Goal: Information Seeking & Learning: Compare options

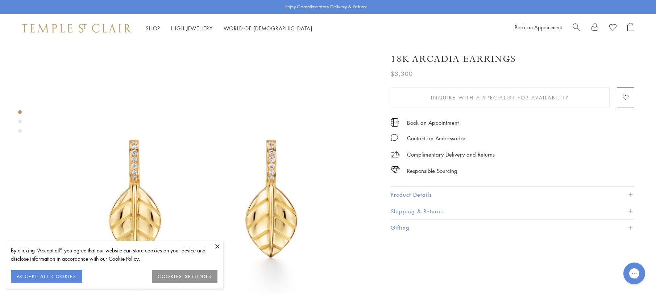
scroll to position [5, 0]
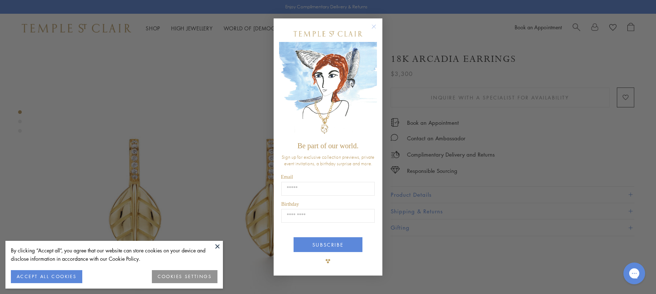
click at [451, 127] on div "Close dialog Be part of our world. Sign up for exclusive collection previews, p…" at bounding box center [328, 147] width 656 height 294
click at [377, 26] on circle "Close dialog" at bounding box center [373, 26] width 9 height 9
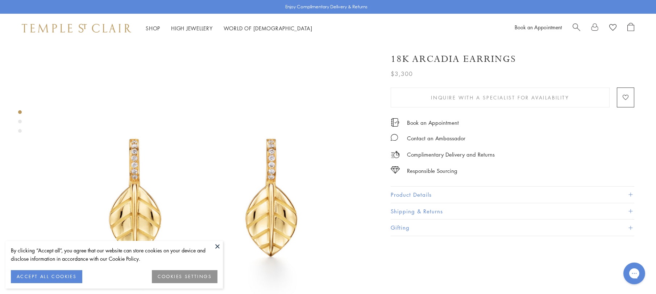
click at [392, 194] on button "Product Details" at bounding box center [511, 195] width 243 height 16
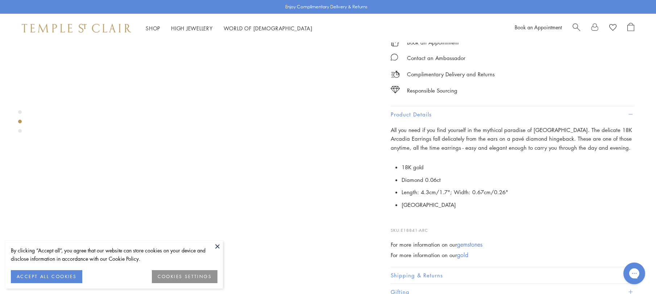
scroll to position [515, 0]
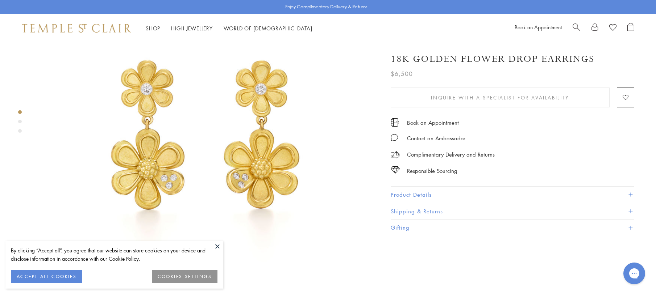
scroll to position [73, 0]
click at [395, 192] on button "Product Details" at bounding box center [511, 195] width 243 height 16
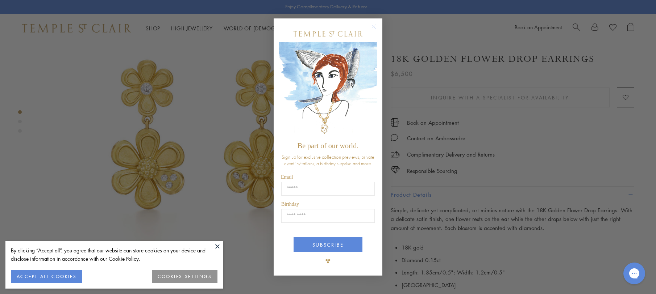
click at [372, 28] on icon "Close dialog" at bounding box center [374, 27] width 4 height 4
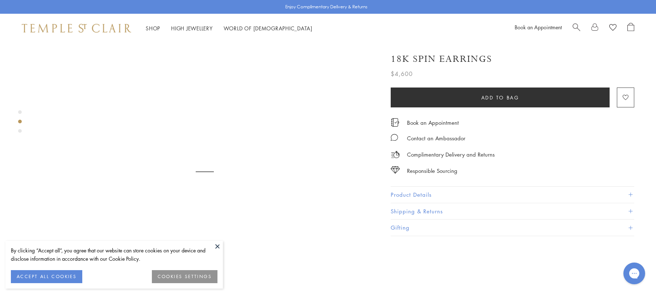
scroll to position [399, 0]
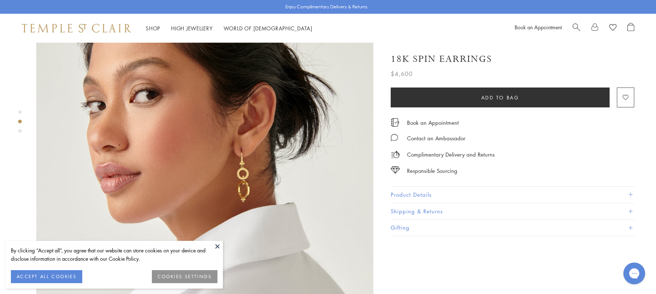
click at [415, 190] on button "Product Details" at bounding box center [511, 195] width 243 height 16
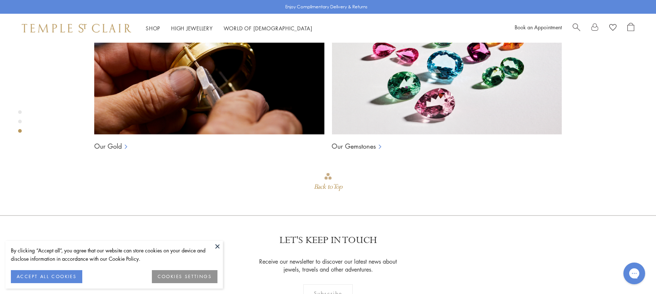
scroll to position [694, 0]
